Goal: Answer question/provide support

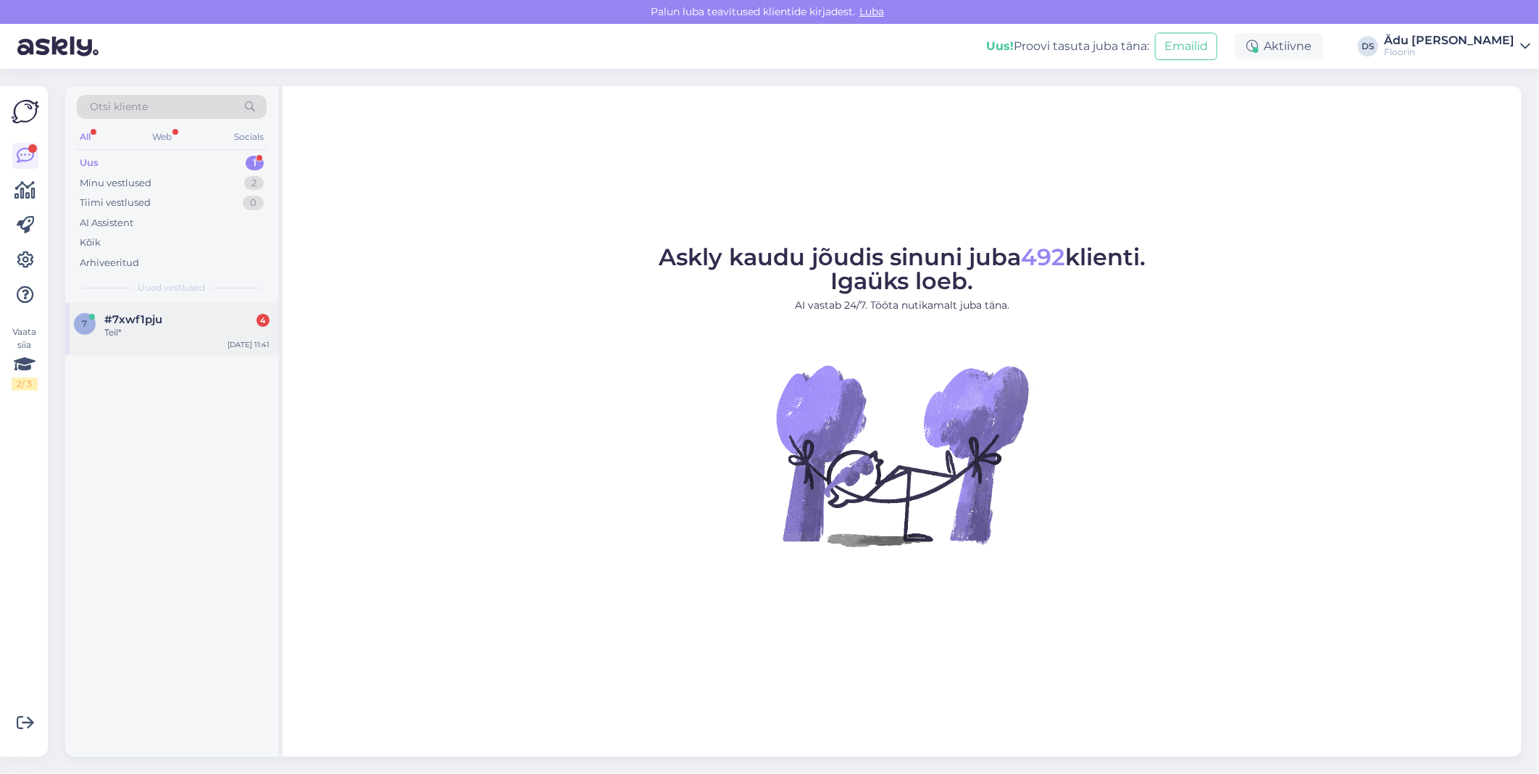
click at [190, 324] on div "#7xwf1pju 4" at bounding box center [186, 319] width 165 height 13
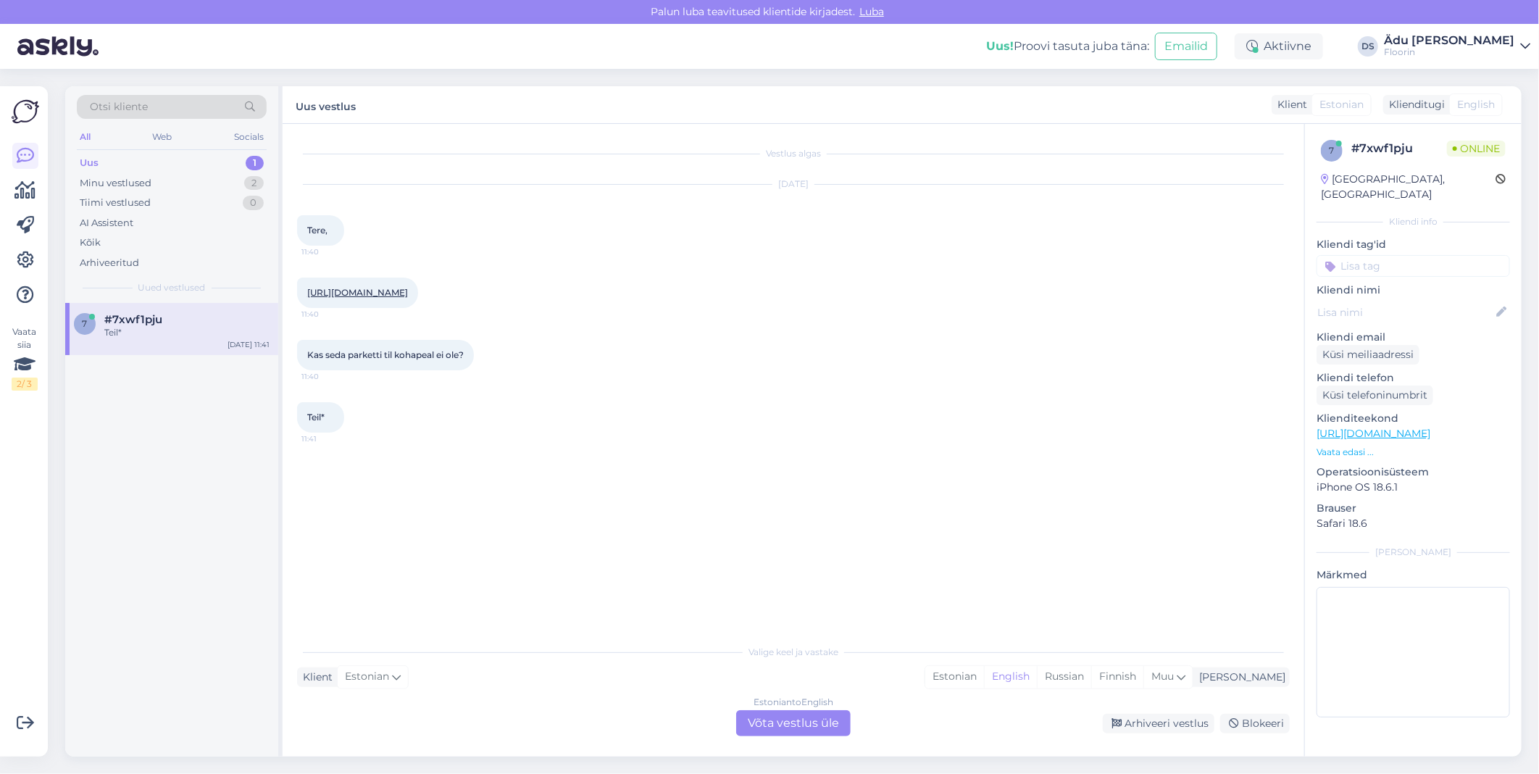
click at [408, 295] on link "[URL][DOMAIN_NAME]" at bounding box center [357, 292] width 101 height 11
click at [806, 721] on div "Estonian to English Võta vestlus üle" at bounding box center [793, 723] width 114 height 26
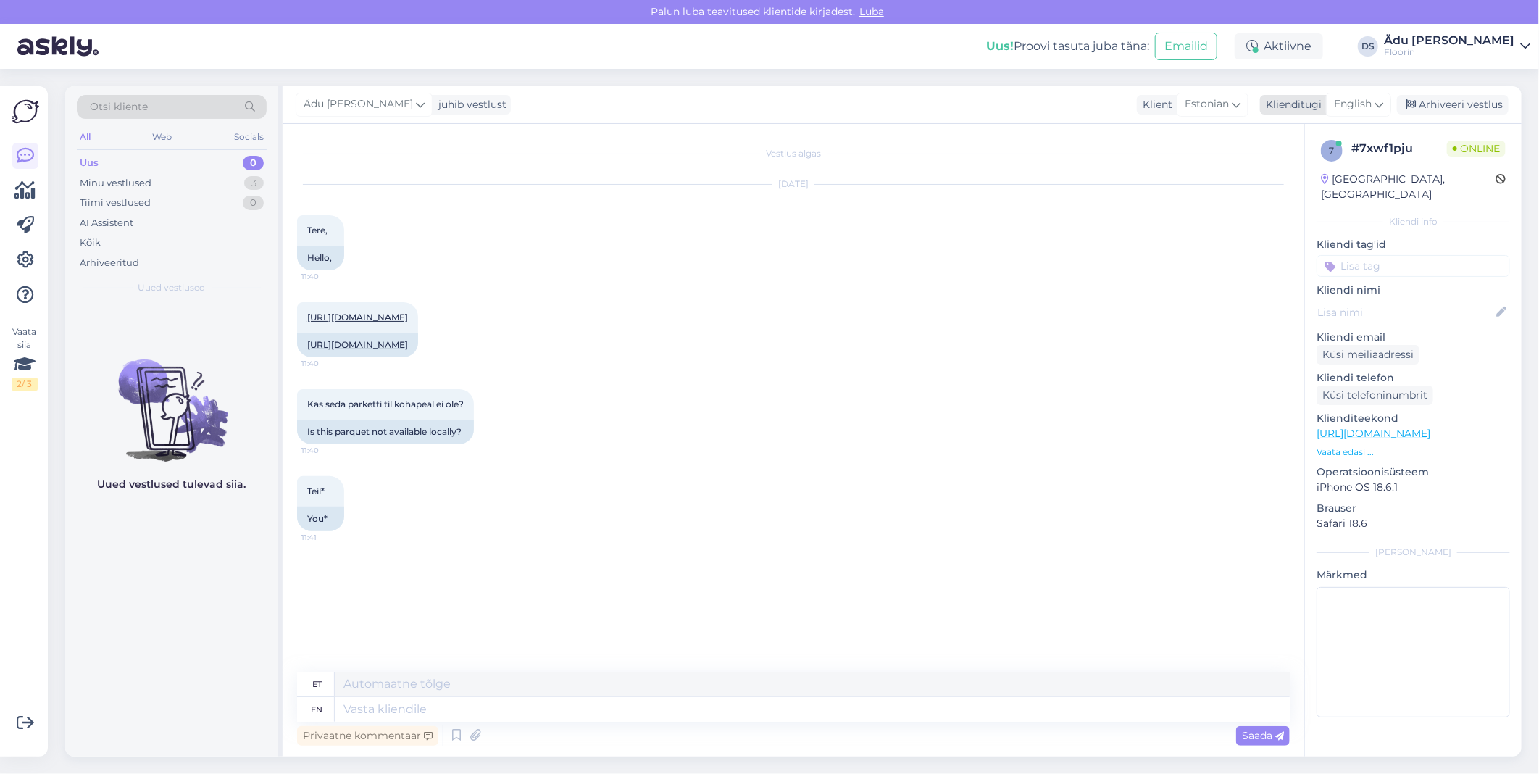
click at [1377, 105] on icon at bounding box center [1378, 104] width 9 height 16
type input "est"
click at [1347, 167] on link "Estonian" at bounding box center [1325, 168] width 159 height 23
click at [483, 714] on textarea at bounding box center [793, 706] width 992 height 30
click at [408, 350] on link "[URL][DOMAIN_NAME]" at bounding box center [357, 344] width 101 height 11
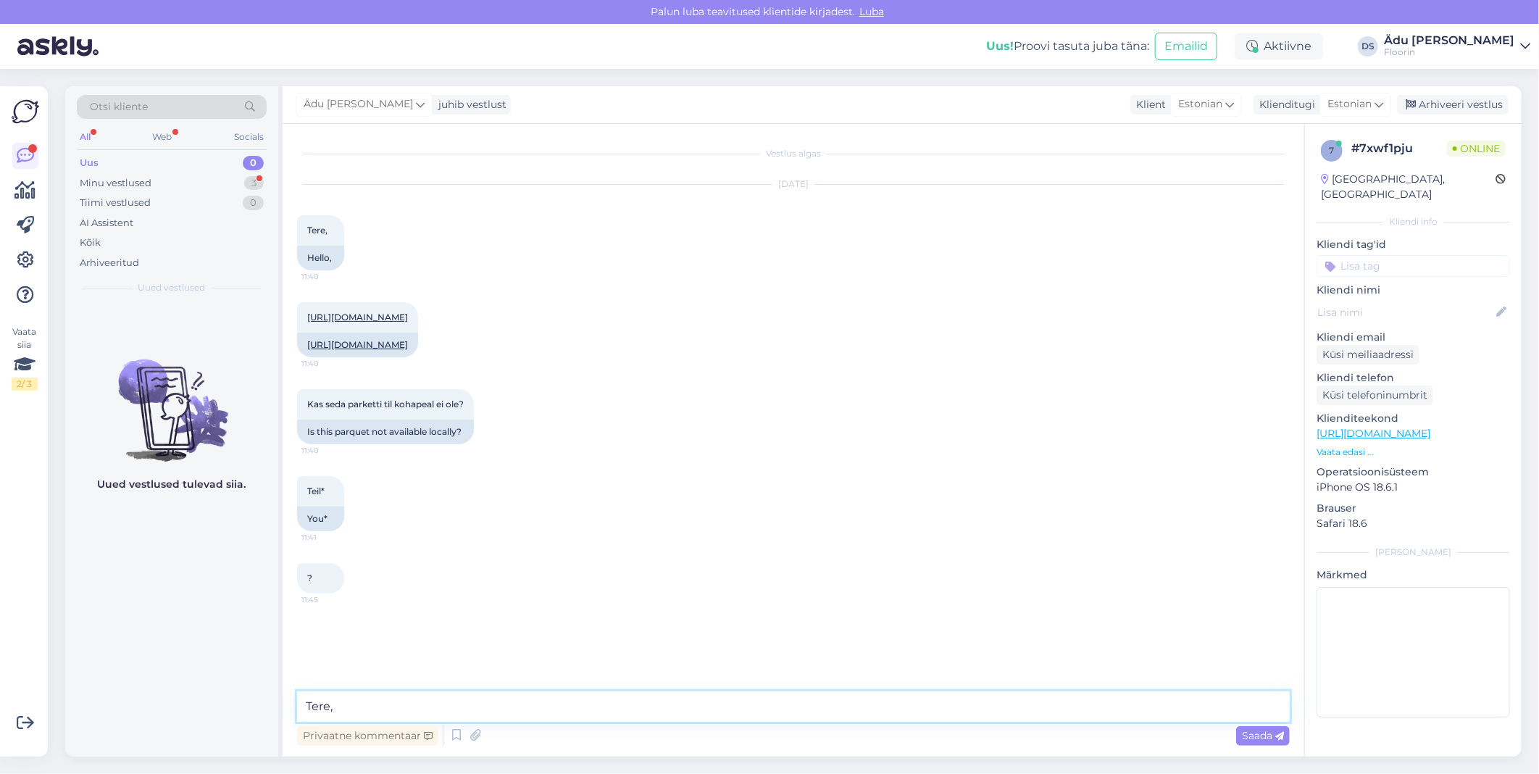
click at [422, 714] on textarea "Tere," at bounding box center [793, 706] width 992 height 30
click at [681, 701] on textarea "Tere, kui mõtlete, kas näidist on, siis selle saame üle kontrollida. Laos seda …" at bounding box center [793, 706] width 992 height 30
type textarea "Tere, kui mõtlete, kas näidist on, siis selle saame üle kontrollida. Ostmiseks …"
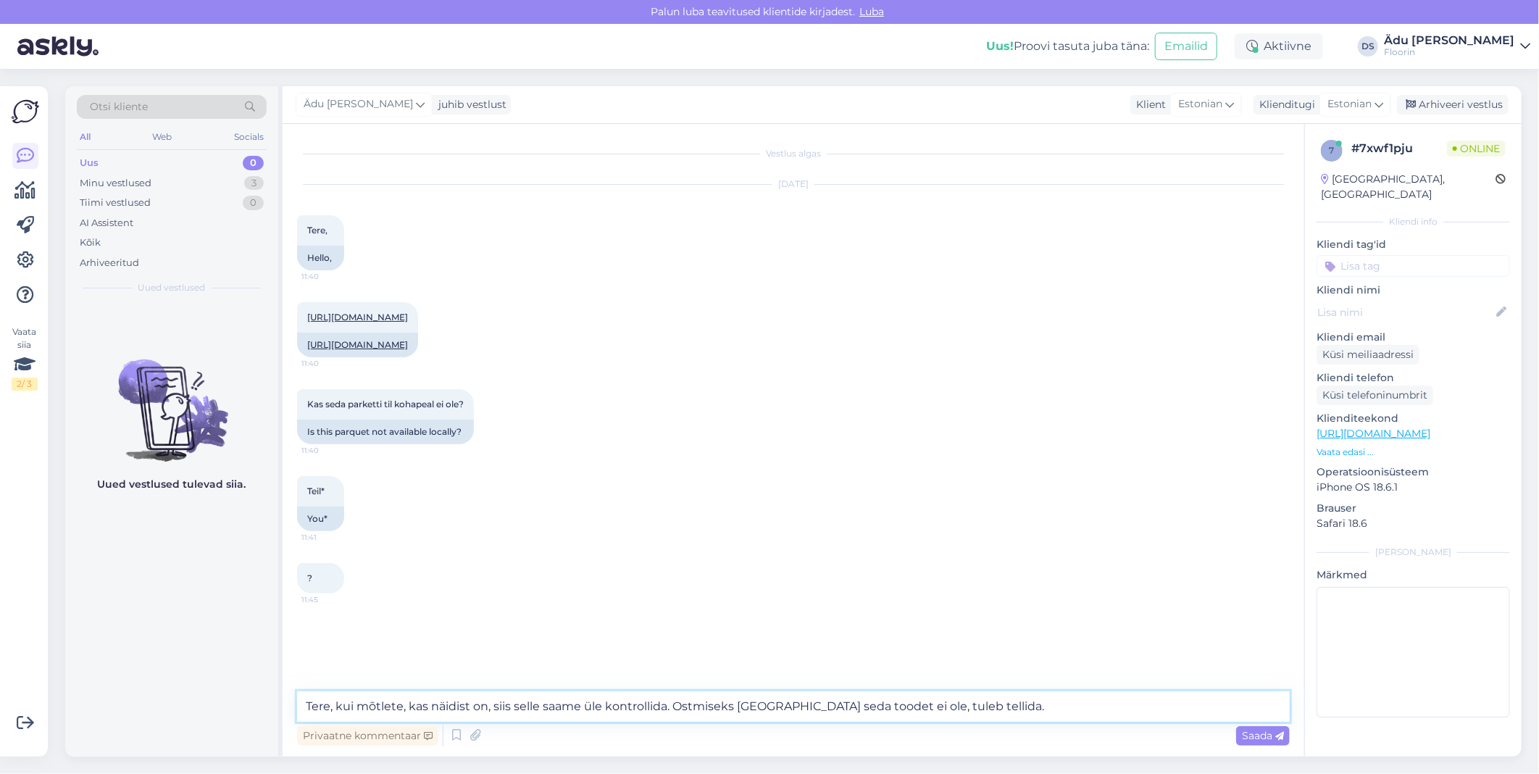
click at [998, 716] on textarea "Tere, kui mõtlete, kas näidist on, siis selle saame üle kontrollida. Ostmiseks …" at bounding box center [793, 706] width 992 height 30
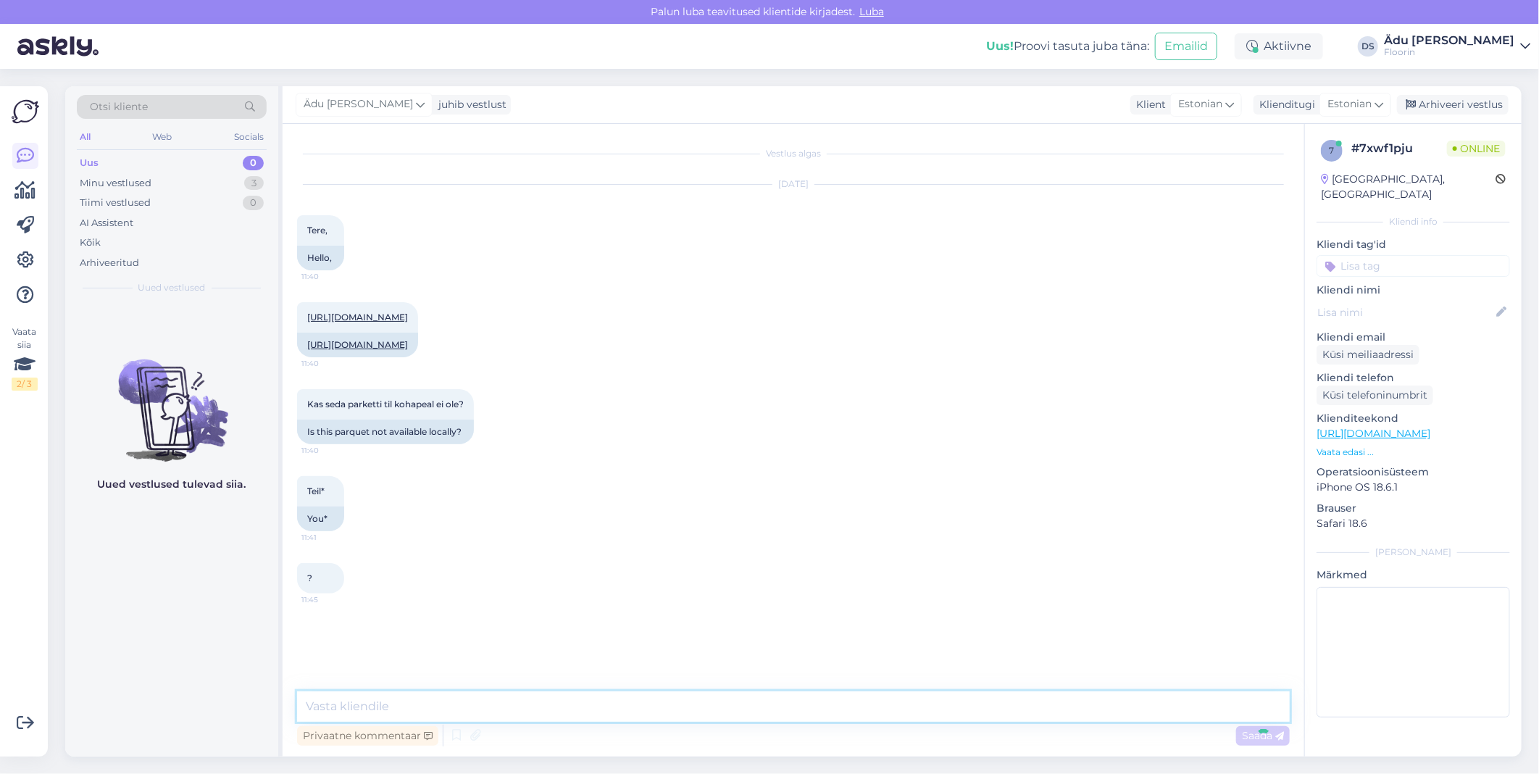
scroll to position [32, 0]
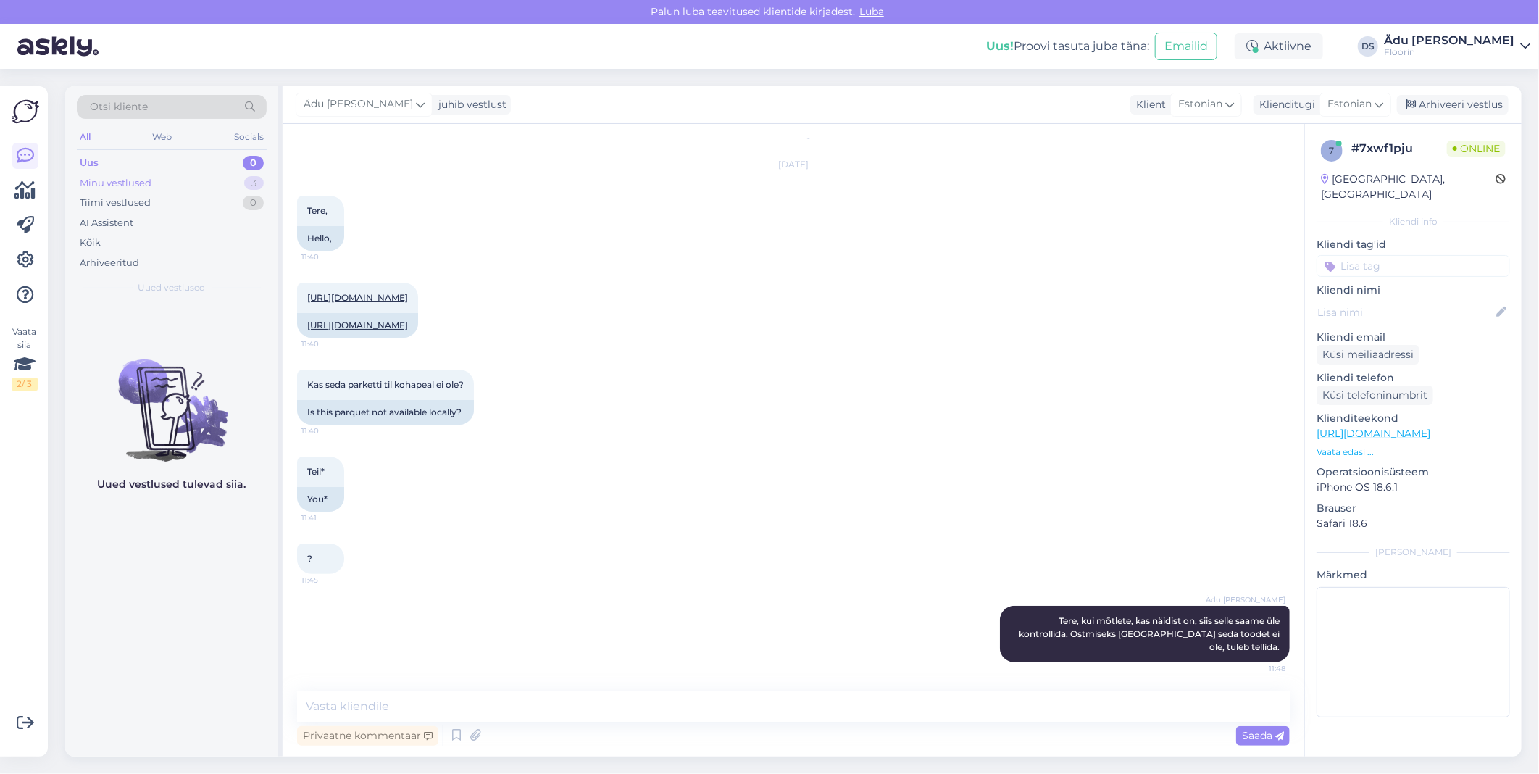
click at [212, 176] on div "Minu vestlused 3" at bounding box center [172, 183] width 190 height 20
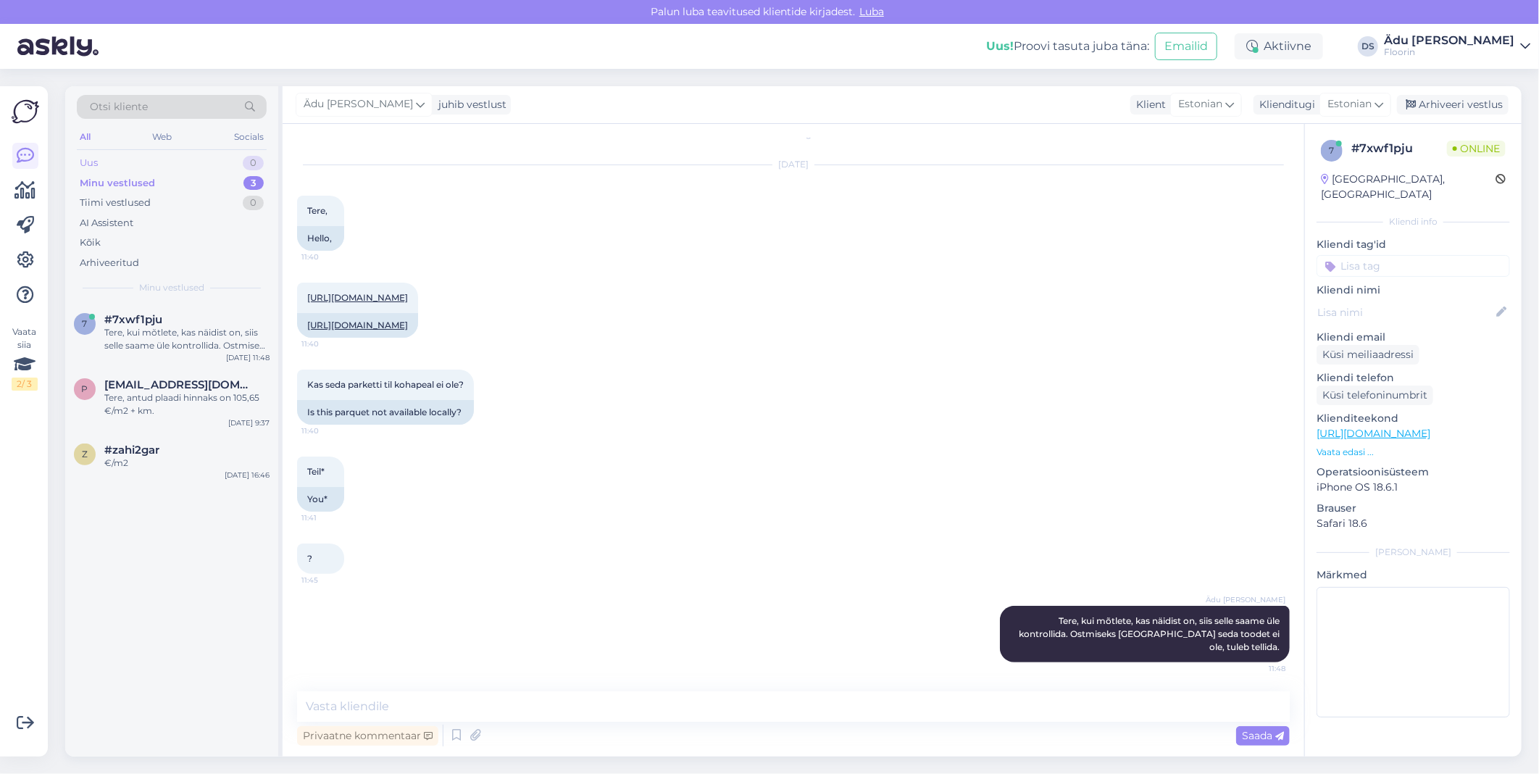
click at [240, 162] on div "Uus 0" at bounding box center [172, 163] width 190 height 20
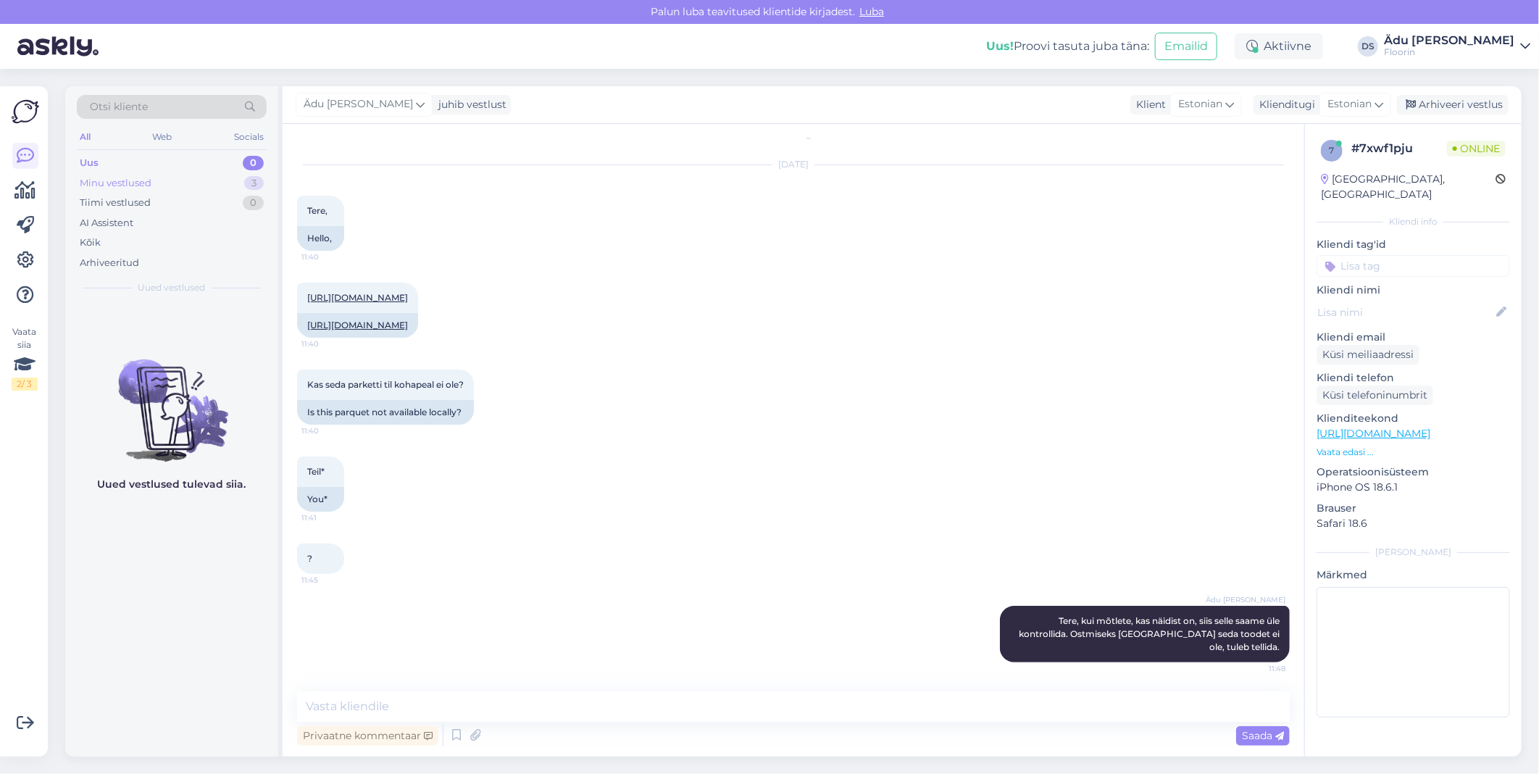
click at [233, 181] on div "Minu vestlused 3" at bounding box center [172, 183] width 190 height 20
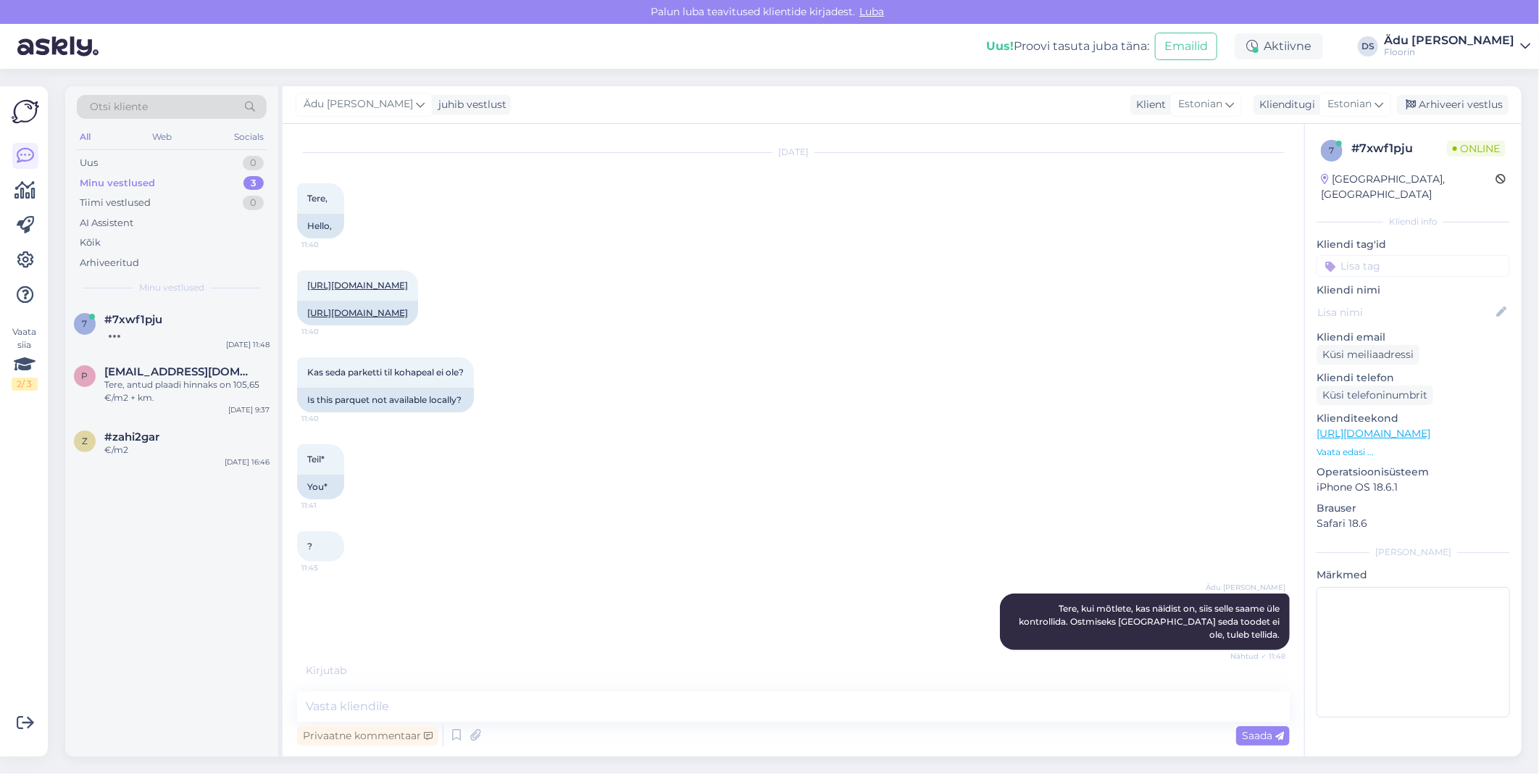
scroll to position [94, 0]
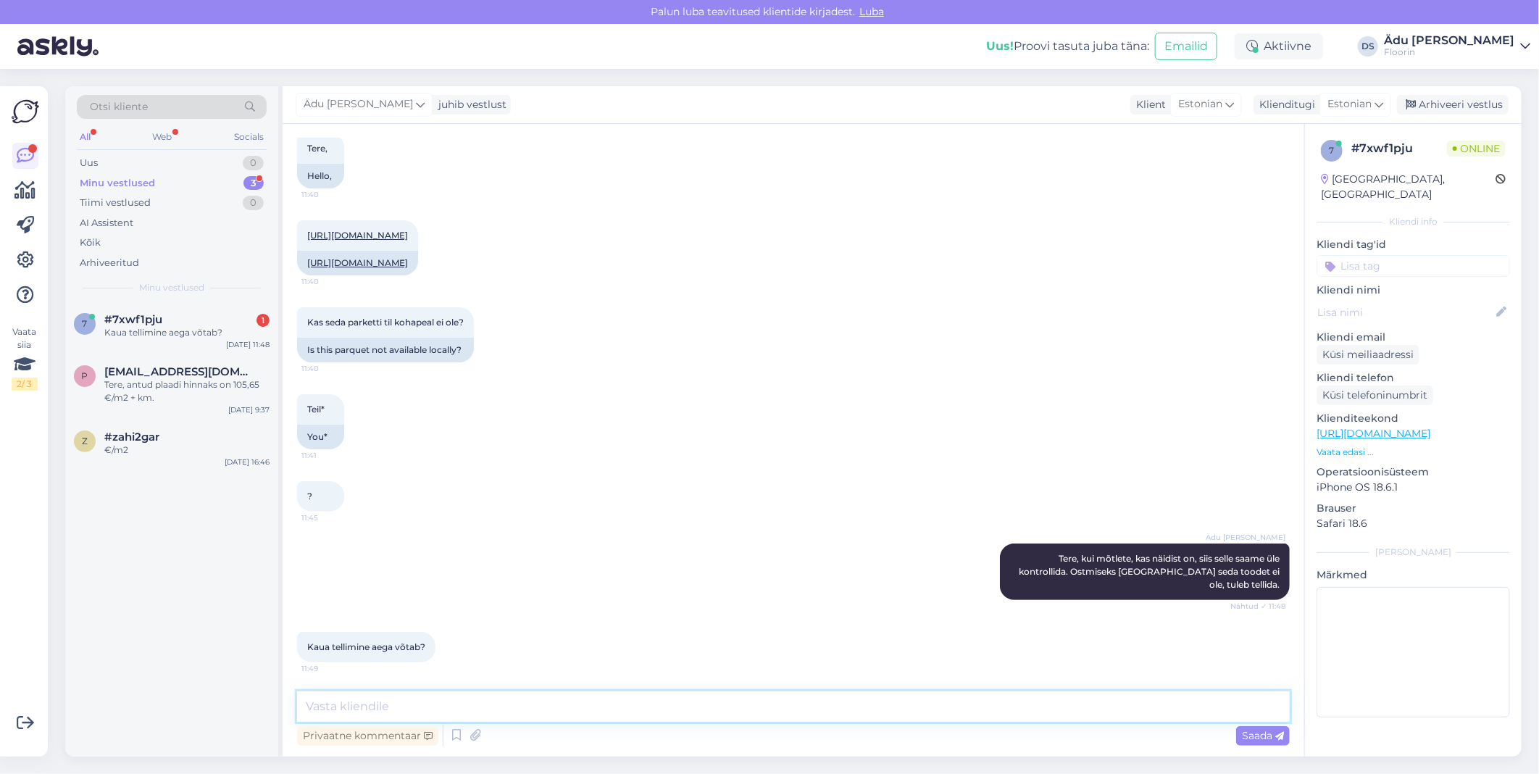
click at [541, 705] on textarea at bounding box center [793, 706] width 992 height 30
type textarea "3-4 nädalat"
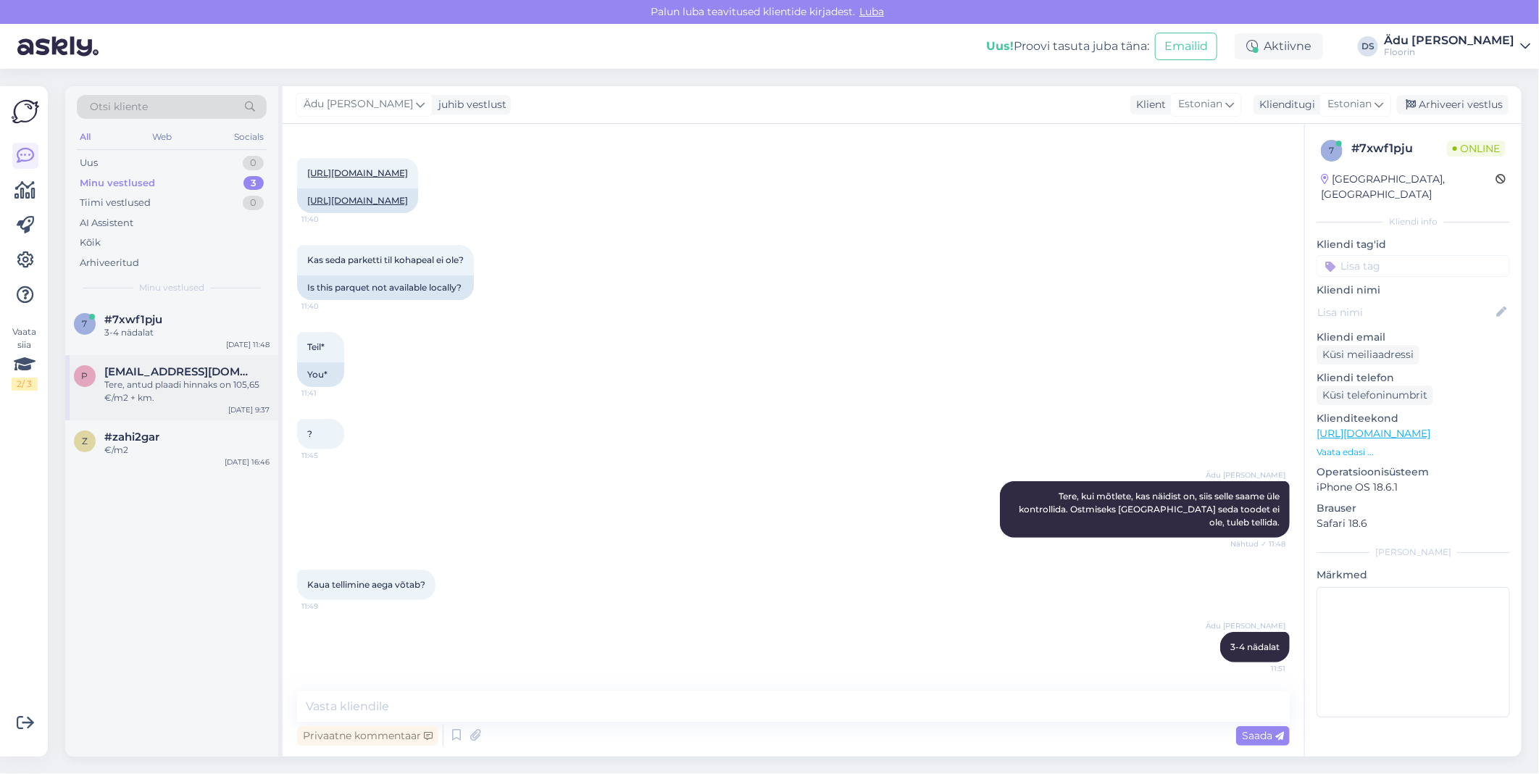
click at [219, 380] on div "Tere, antud plaadi hinnaks on 105,65 €/m2 + km." at bounding box center [186, 391] width 165 height 26
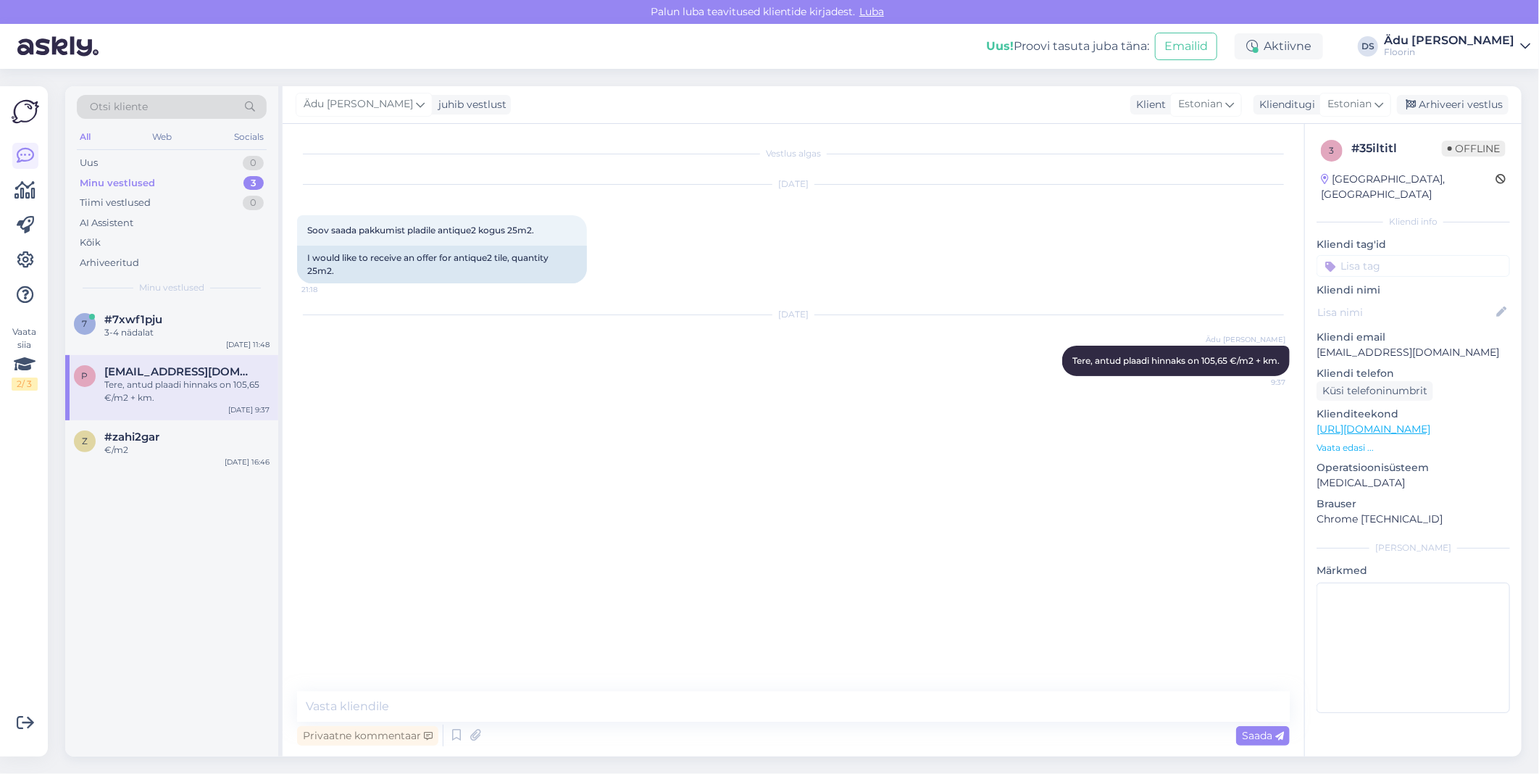
scroll to position [0, 0]
click at [186, 443] on div "€/m2" at bounding box center [186, 449] width 165 height 13
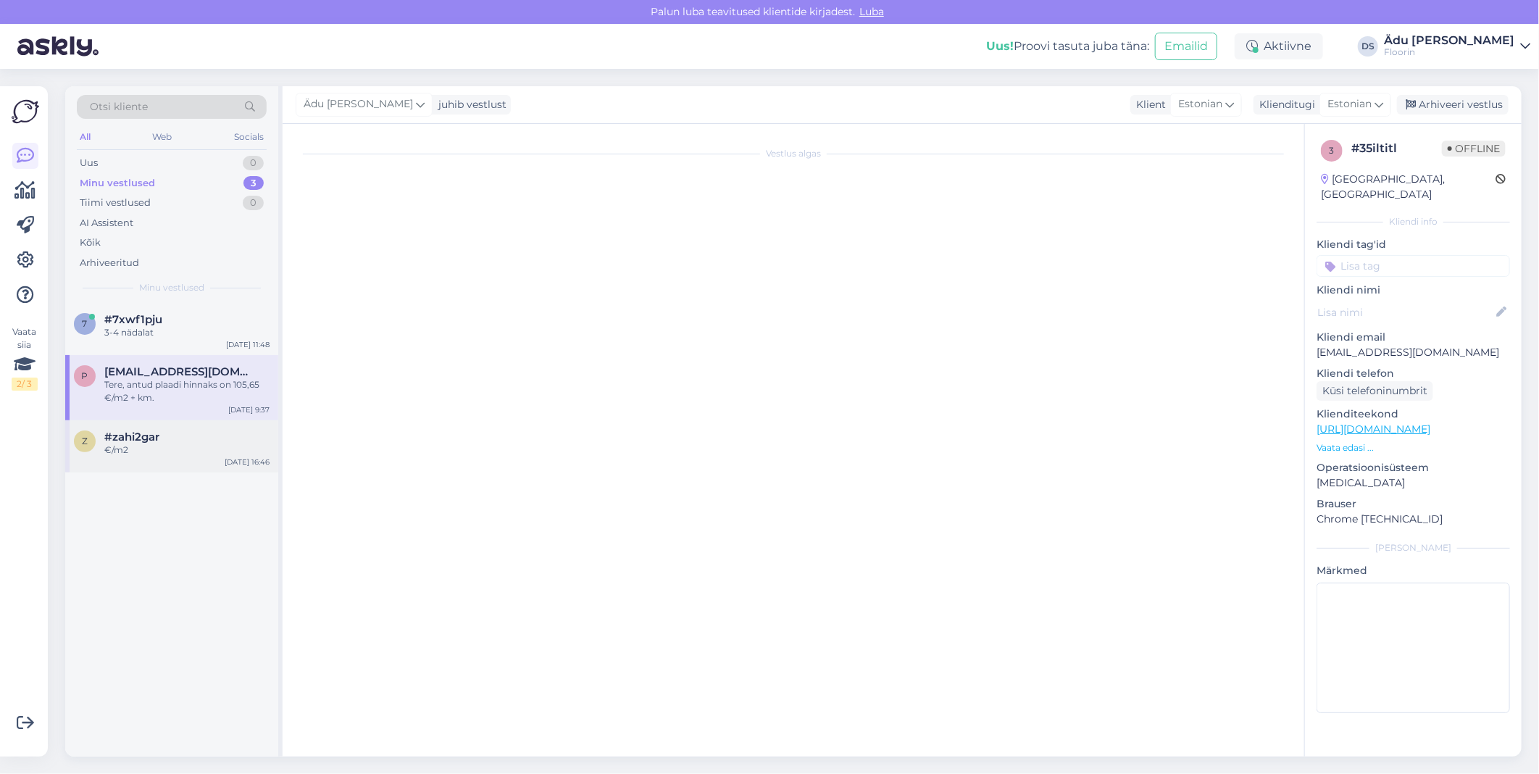
scroll to position [143, 0]
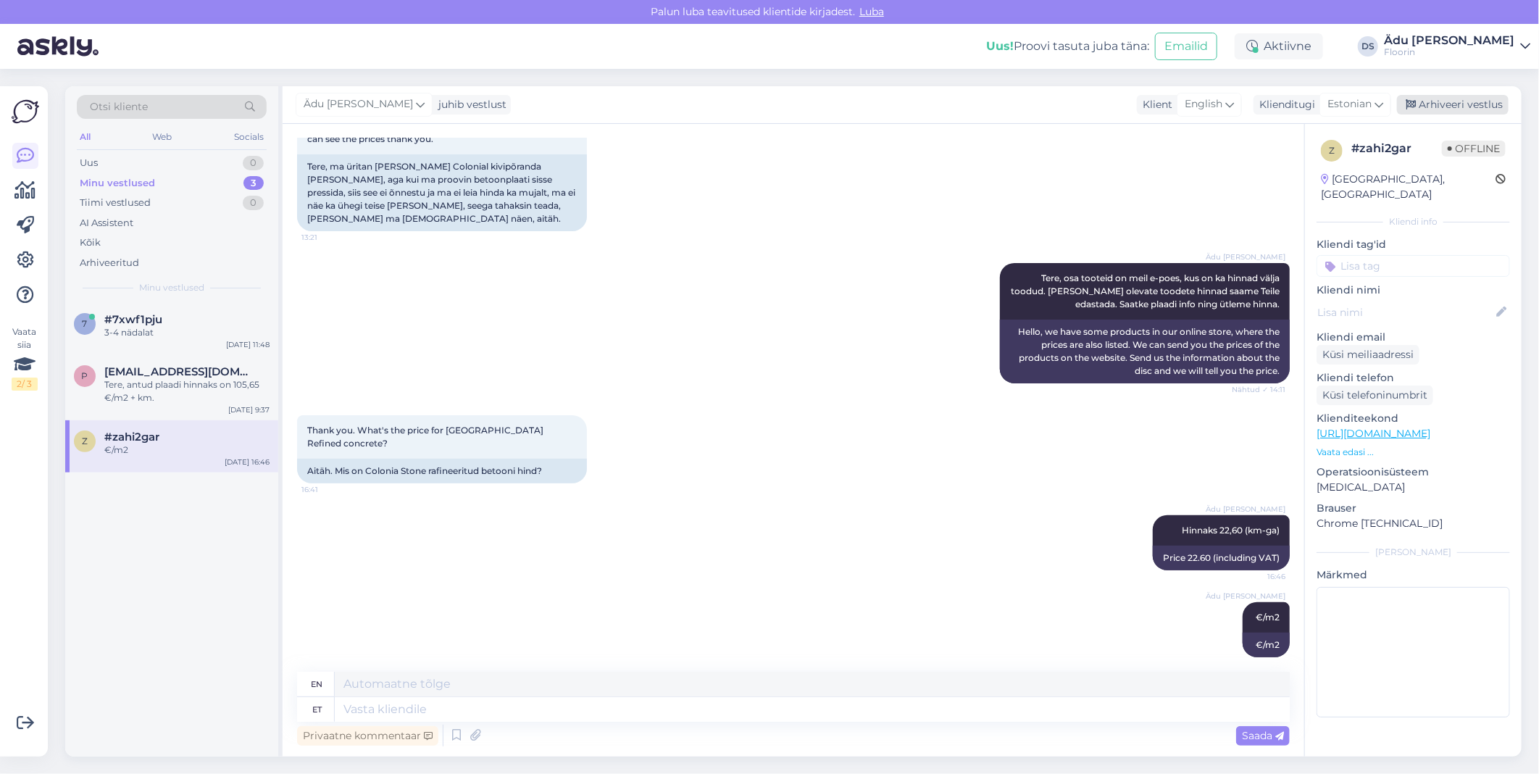
click at [1450, 107] on div "Arhiveeri vestlus" at bounding box center [1453, 105] width 112 height 20
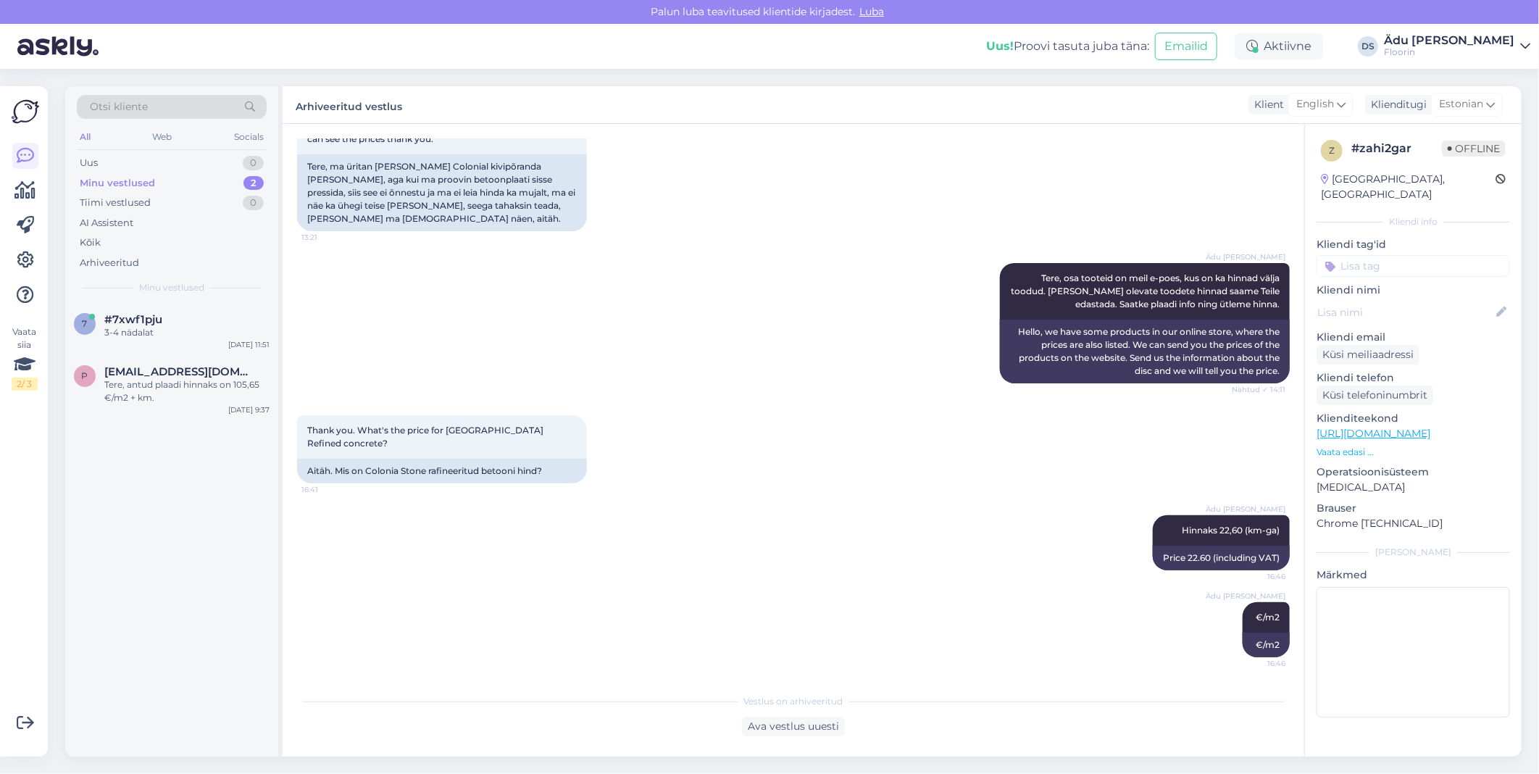
scroll to position [129, 0]
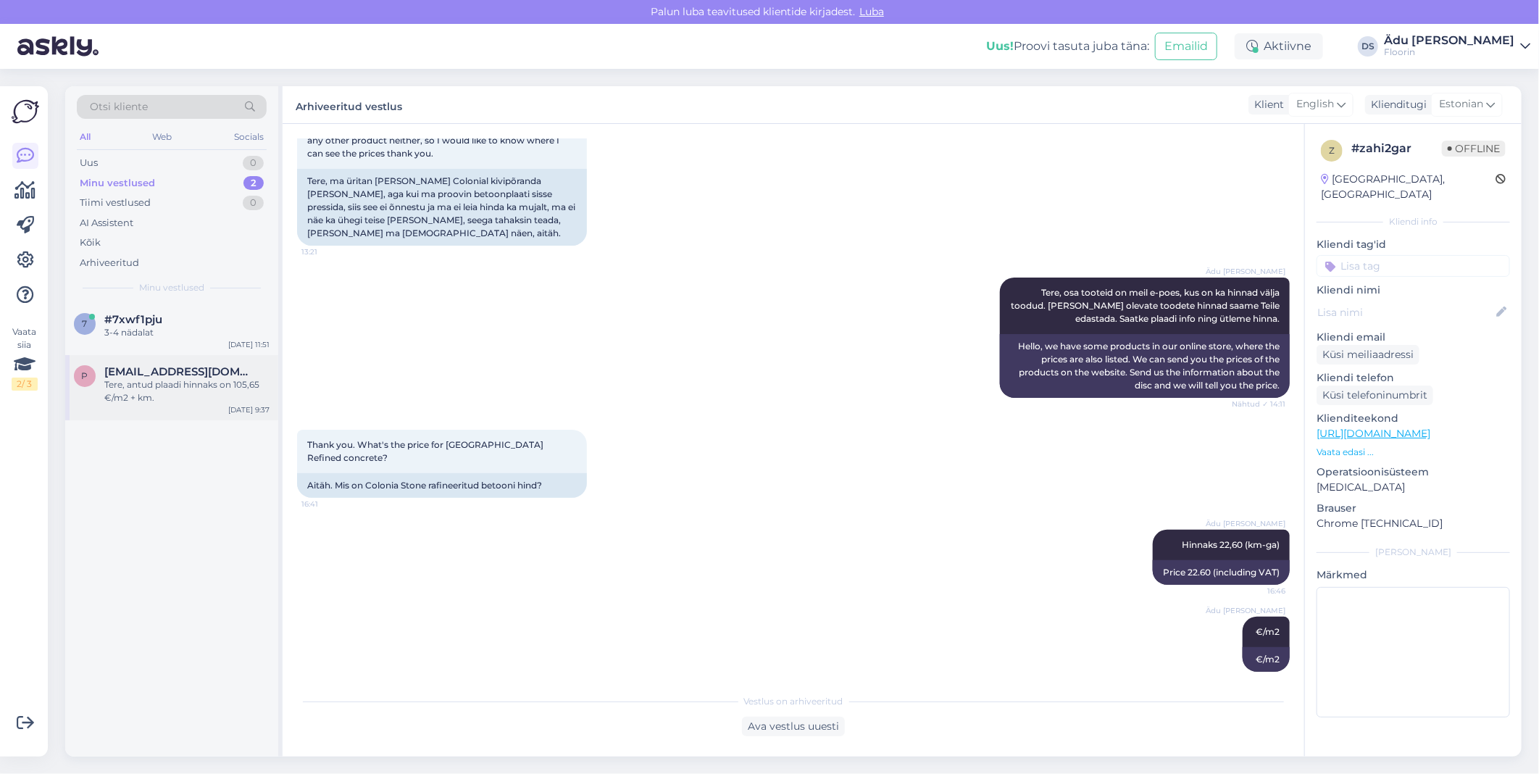
click at [175, 394] on div "Tere, antud plaadi hinnaks on 105,65 €/m2 + km." at bounding box center [186, 391] width 165 height 26
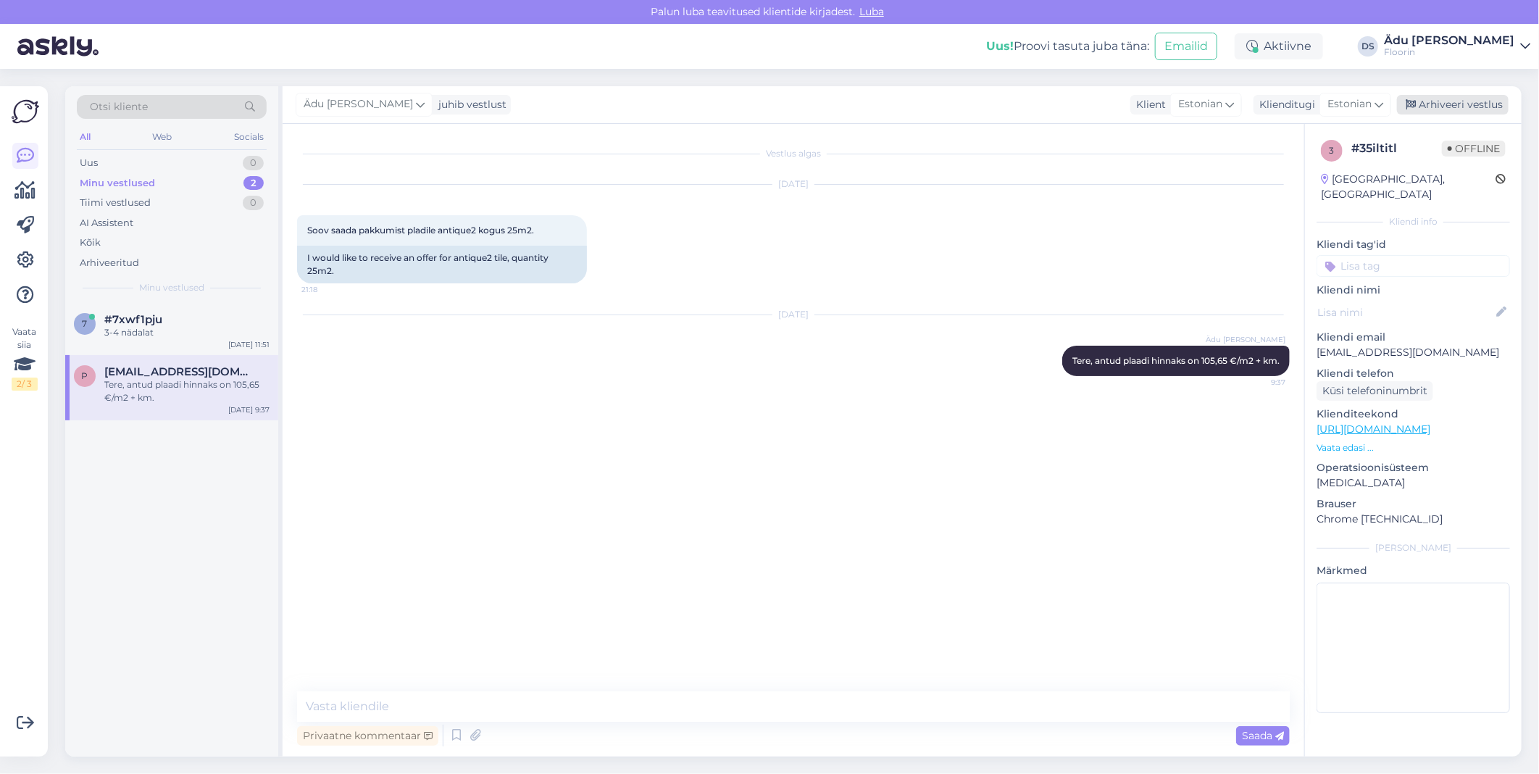
click at [1445, 100] on div "Arhiveeri vestlus" at bounding box center [1453, 105] width 112 height 20
